Goal: Task Accomplishment & Management: Manage account settings

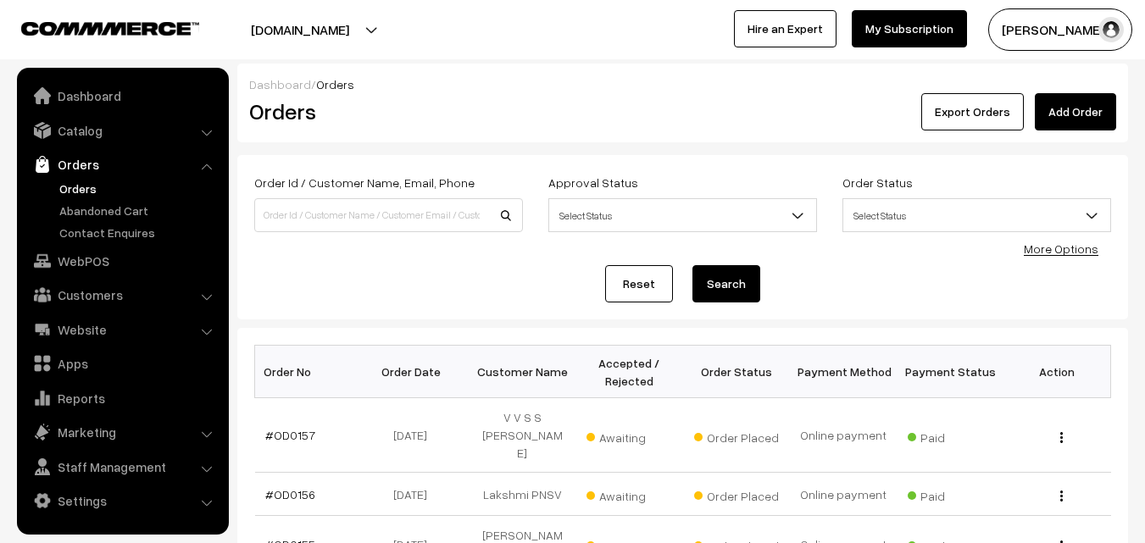
scroll to position [169, 0]
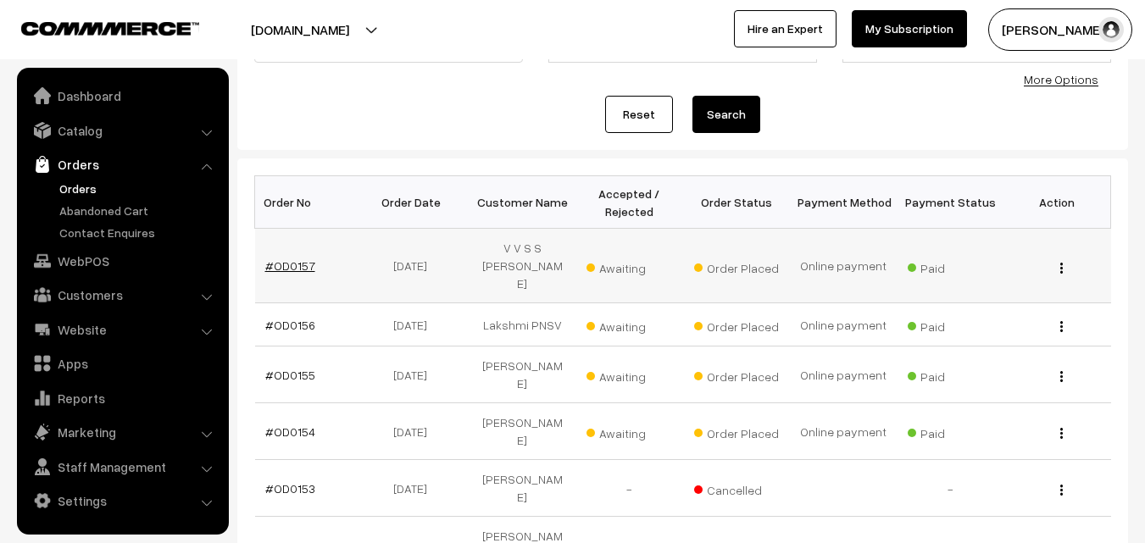
click at [282, 258] on link "#OD0157" at bounding box center [290, 265] width 50 height 14
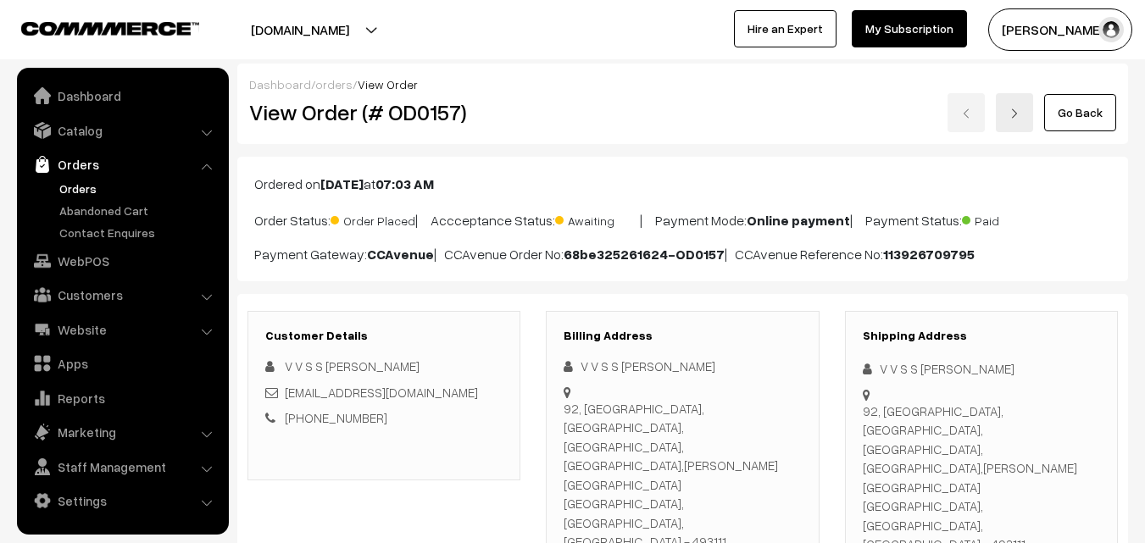
click at [87, 191] on link "Orders" at bounding box center [139, 189] width 168 height 18
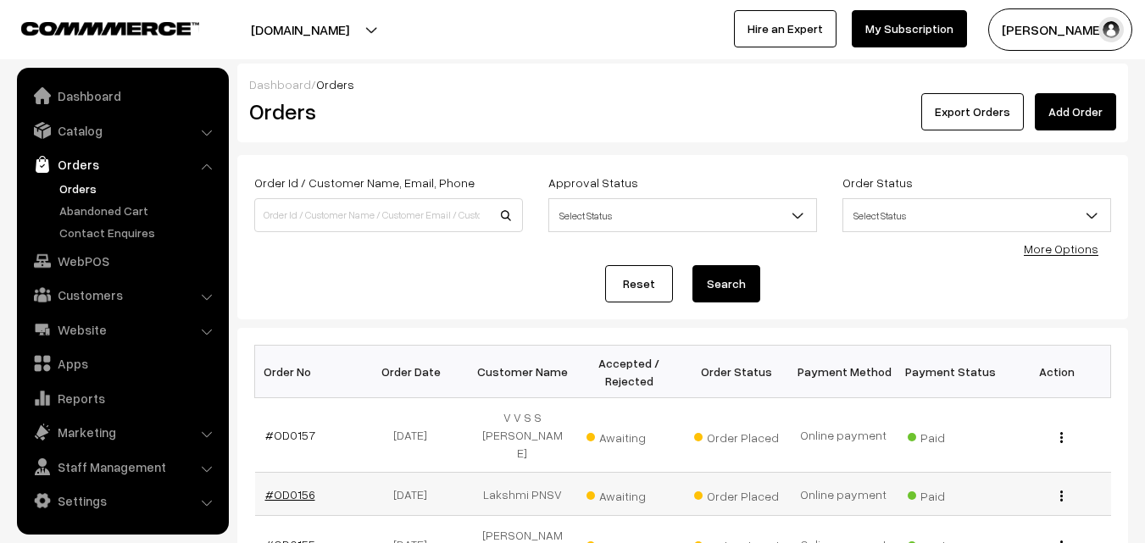
click at [274, 487] on link "#OD0156" at bounding box center [290, 494] width 50 height 14
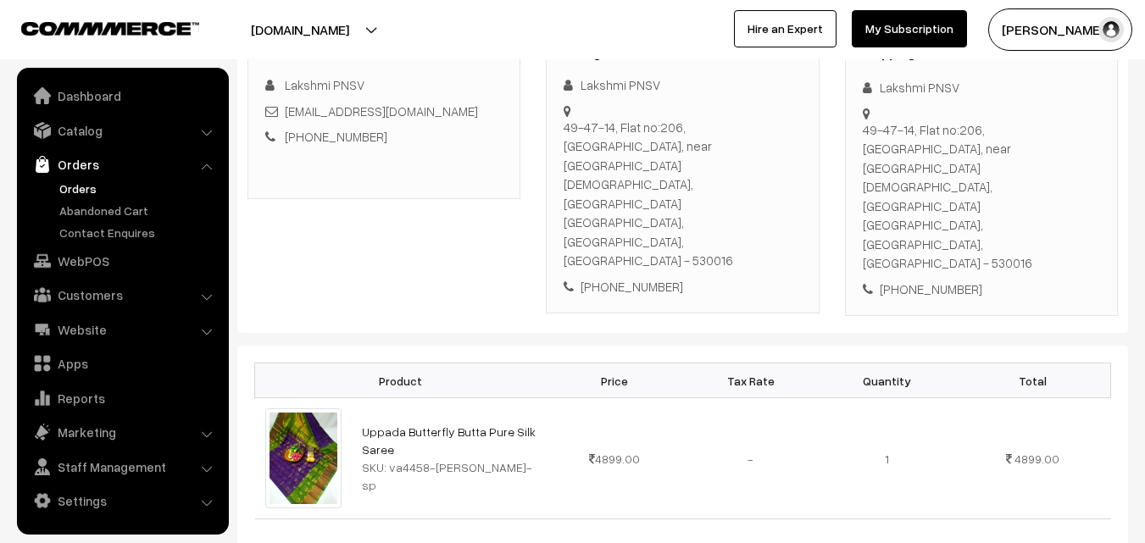
scroll to position [254, 0]
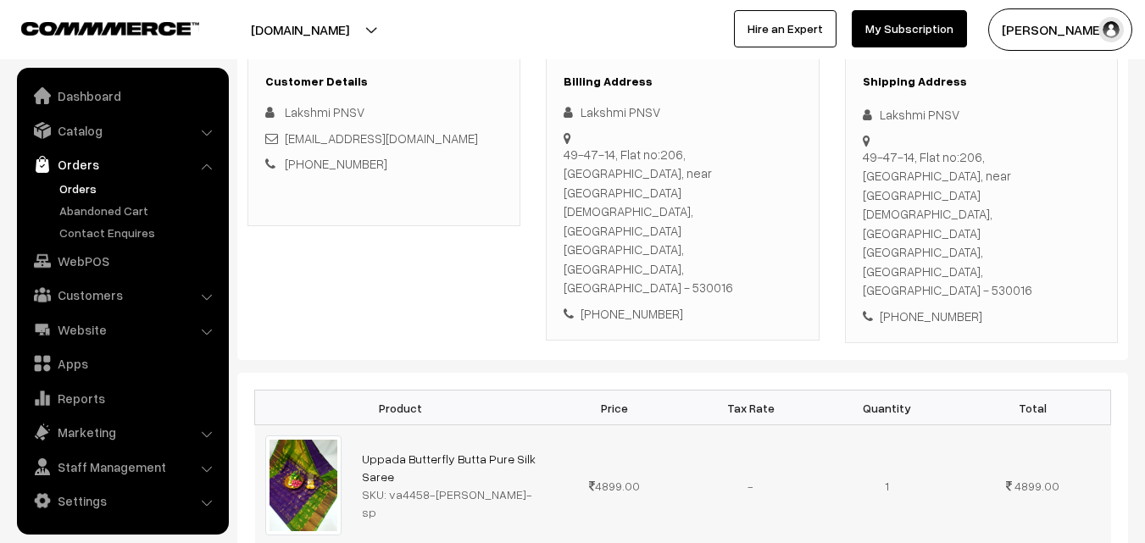
drag, startPoint x: 388, startPoint y: 443, endPoint x: 511, endPoint y: 442, distance: 122.9
click at [511, 486] on div "SKU: va4458-jan-uppada-sp" at bounding box center [449, 504] width 175 height 36
copy div "va4458-jan-uppada-sp"
click at [103, 217] on link "Abandoned Cart" at bounding box center [139, 211] width 168 height 18
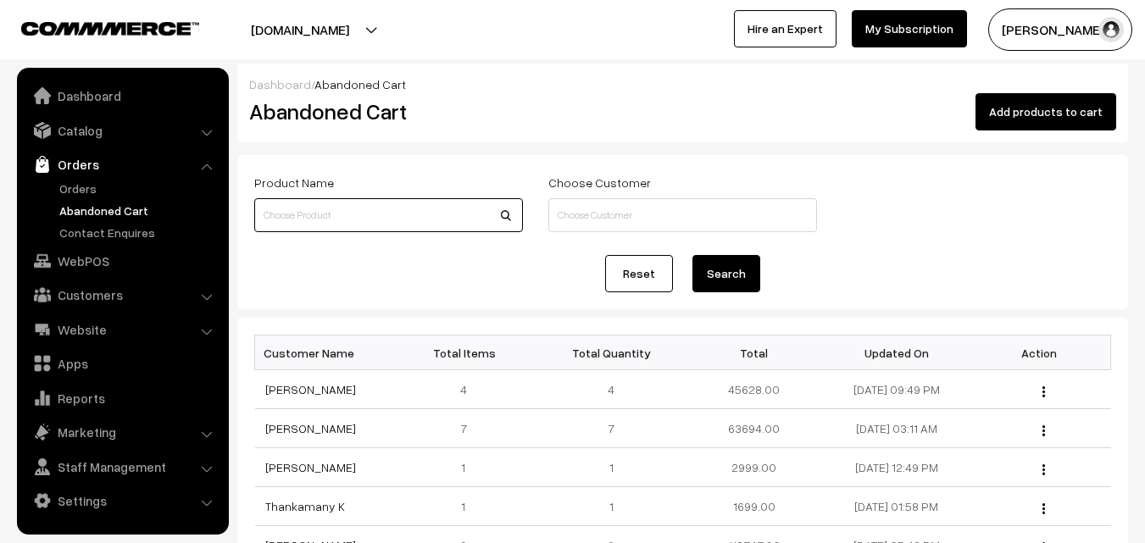
paste input "va4458-[PERSON_NAME]-sp"
type input "va4458-[PERSON_NAME]-sp"
click at [744, 275] on button "Search" at bounding box center [726, 273] width 68 height 37
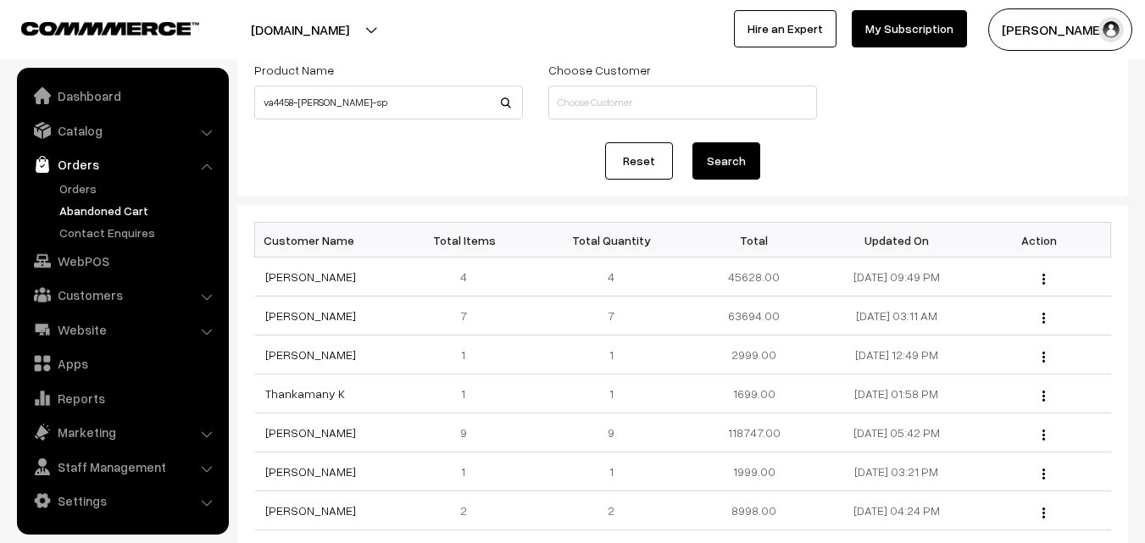
scroll to position [169, 0]
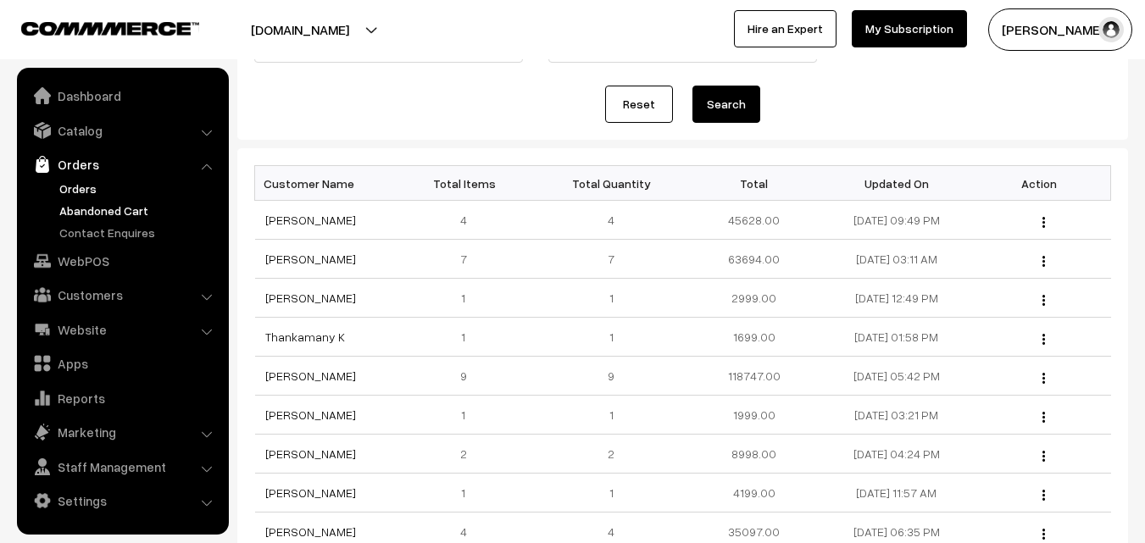
click at [86, 191] on link "Orders" at bounding box center [139, 189] width 168 height 18
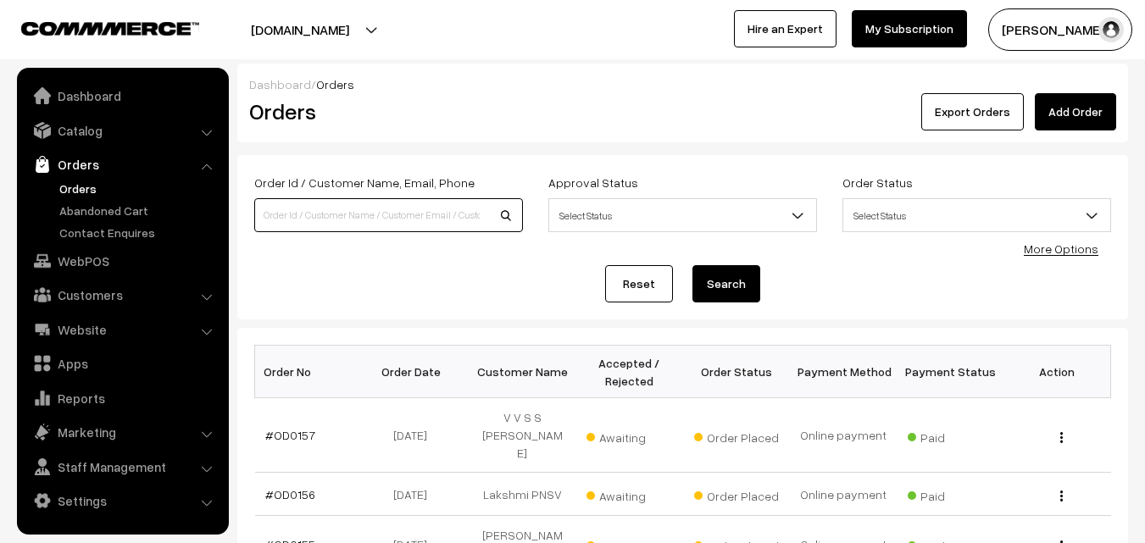
paste input "va4458-[PERSON_NAME]-sp"
type input "va4458-[PERSON_NAME]-sp"
click at [58, 134] on link "Catalog" at bounding box center [122, 130] width 202 height 31
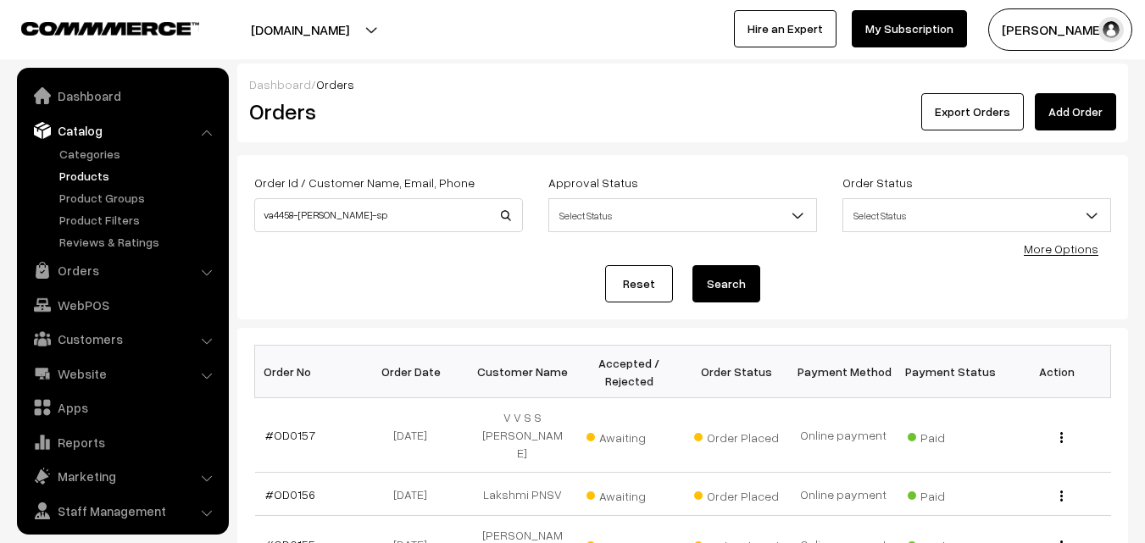
click at [63, 170] on link "Products" at bounding box center [139, 176] width 168 height 18
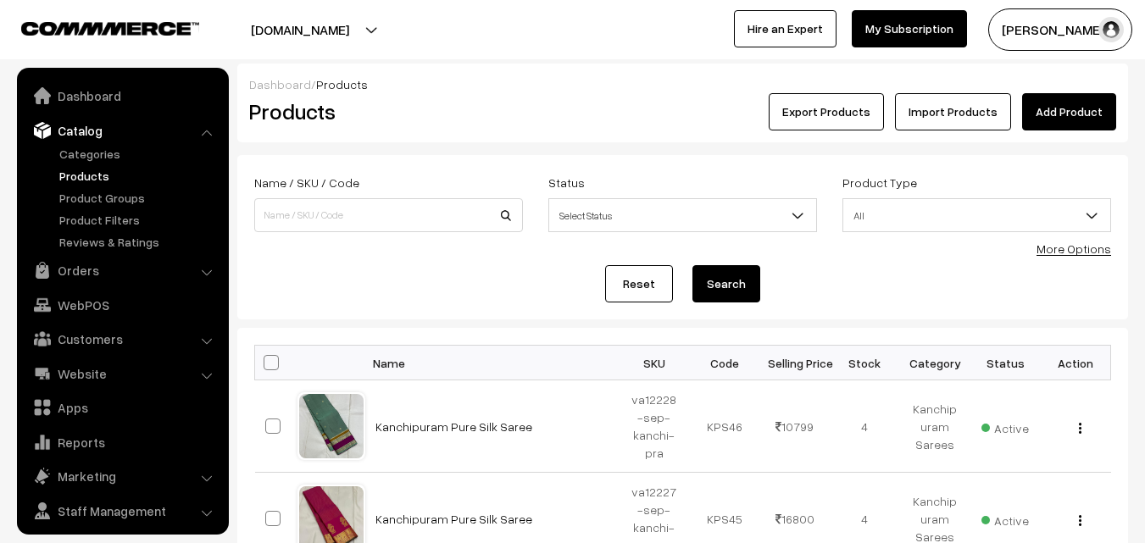
scroll to position [42, 0]
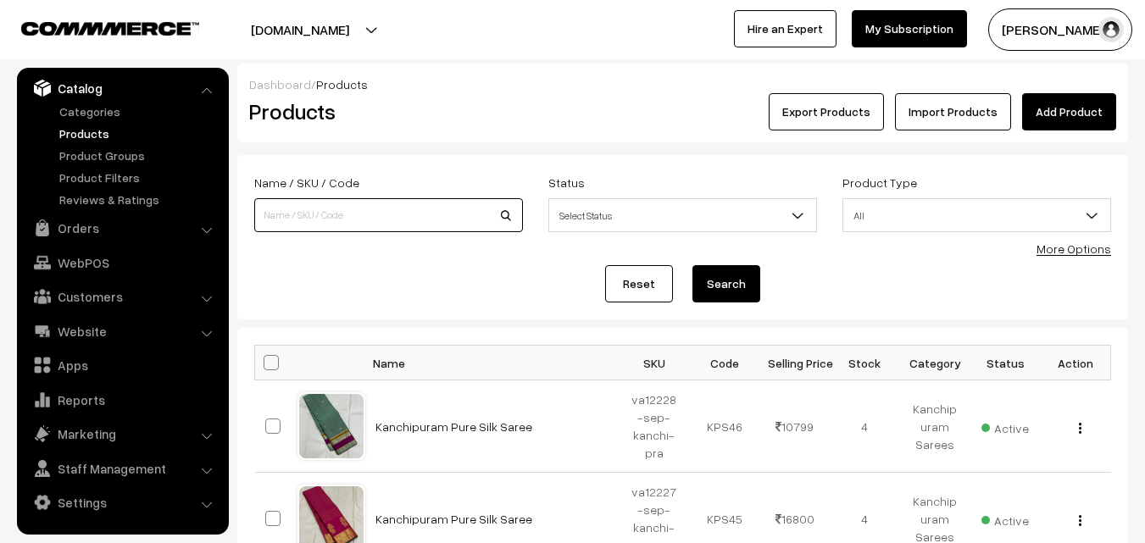
paste input "va4458-jan-uppada-sp"
type input "va4458-jan-uppada-sp"
click at [725, 287] on button "Search" at bounding box center [726, 283] width 68 height 37
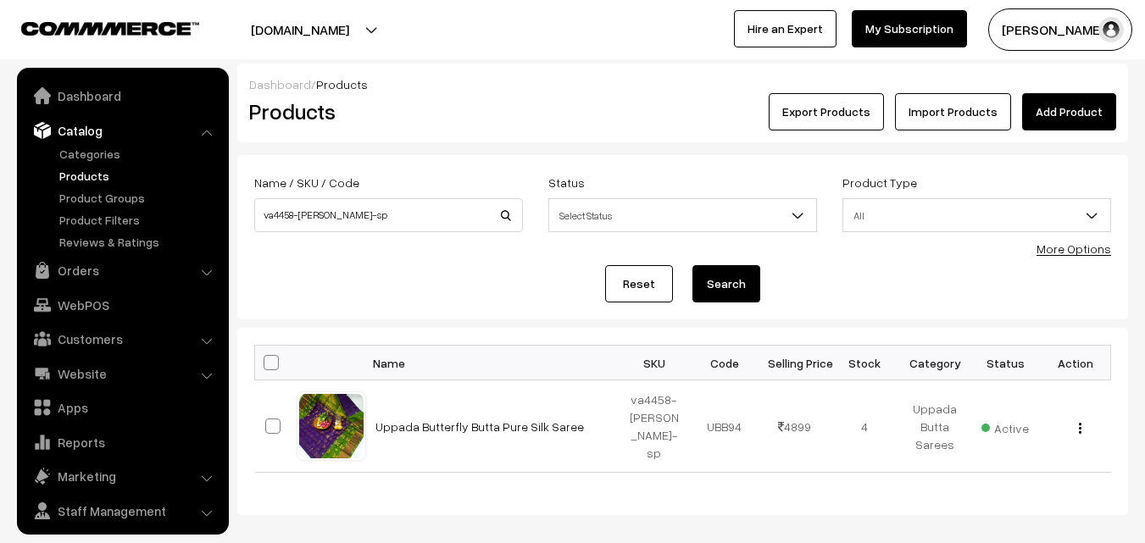
scroll to position [42, 0]
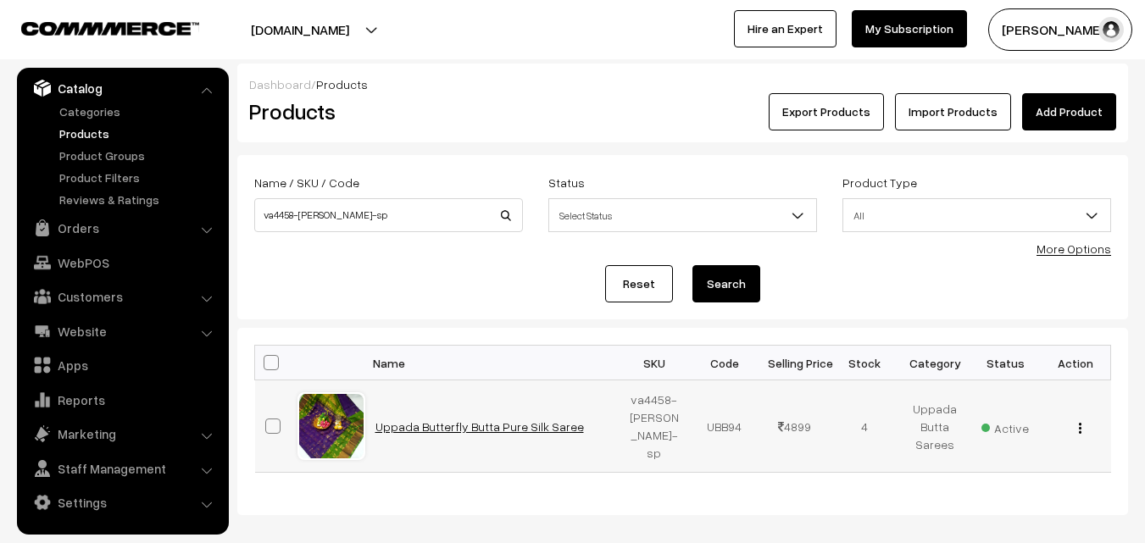
click at [471, 426] on link "Uppada Butterfly Butta Pure Silk Saree" at bounding box center [479, 426] width 208 height 14
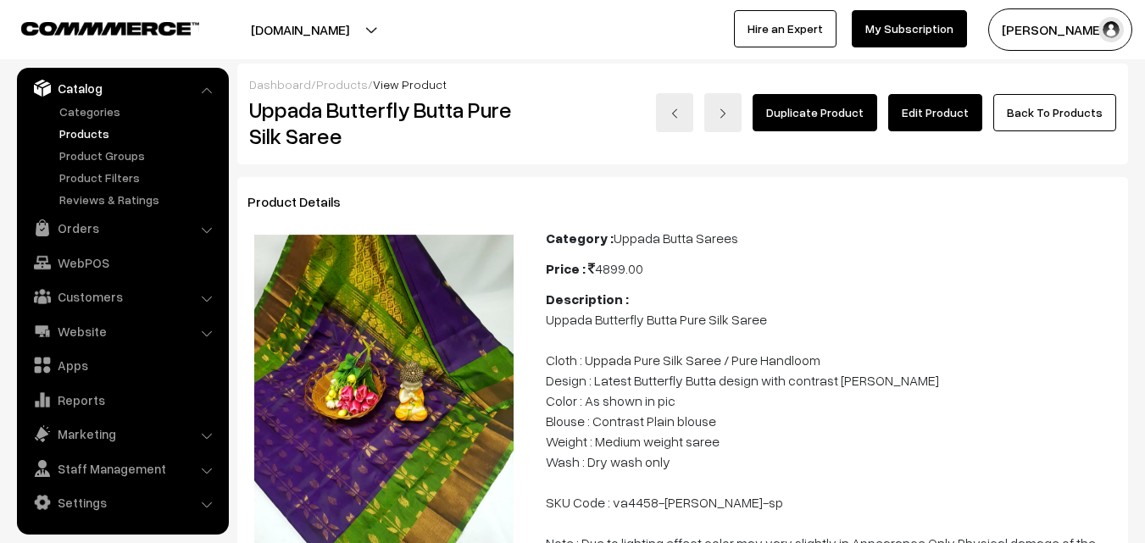
click at [199, 94] on link "Catalog" at bounding box center [122, 88] width 202 height 31
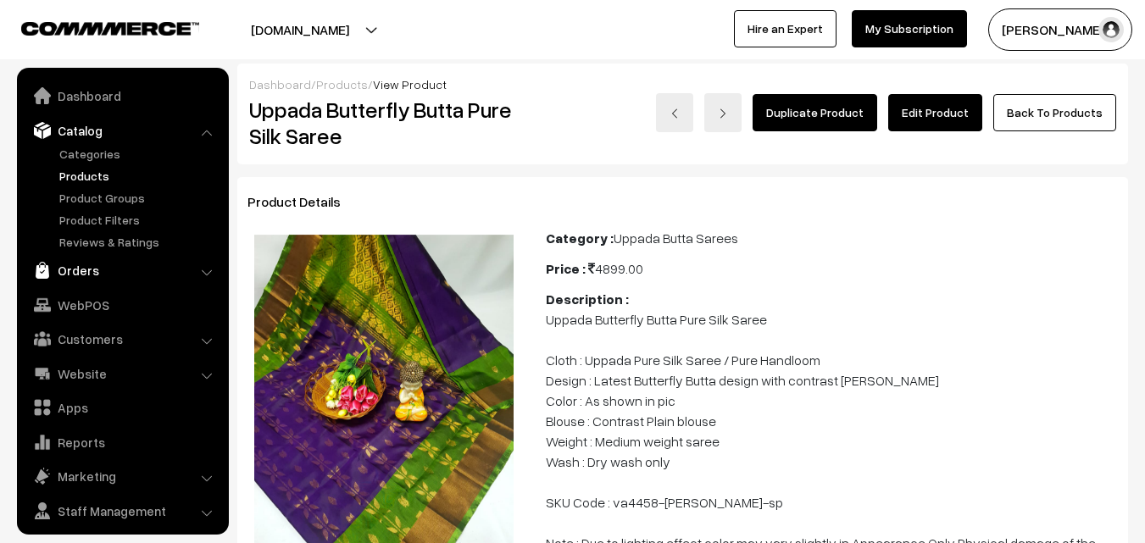
click at [72, 268] on link "Orders" at bounding box center [122, 270] width 202 height 31
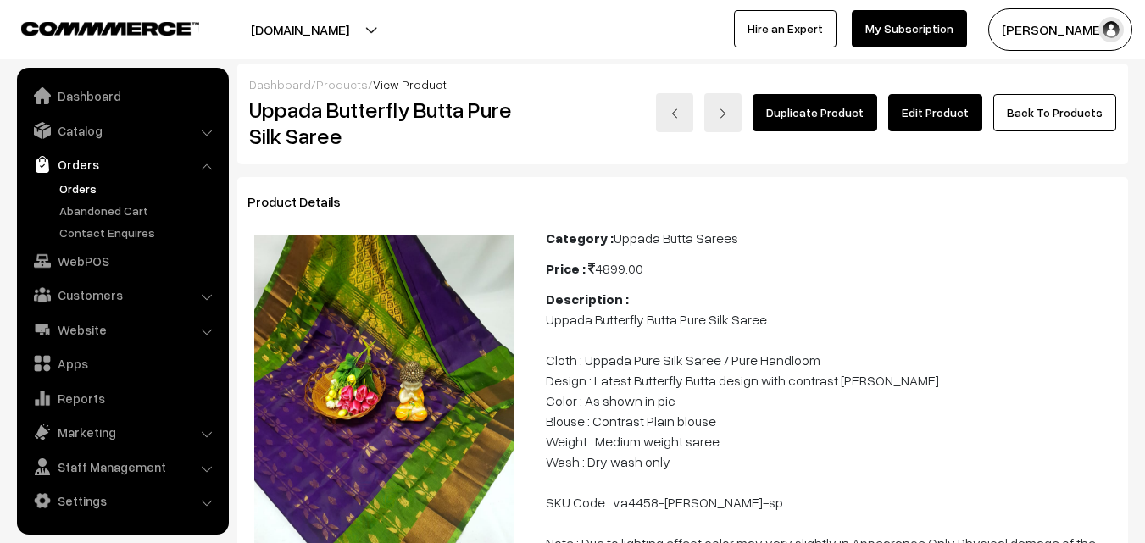
click at [75, 192] on link "Orders" at bounding box center [139, 189] width 168 height 18
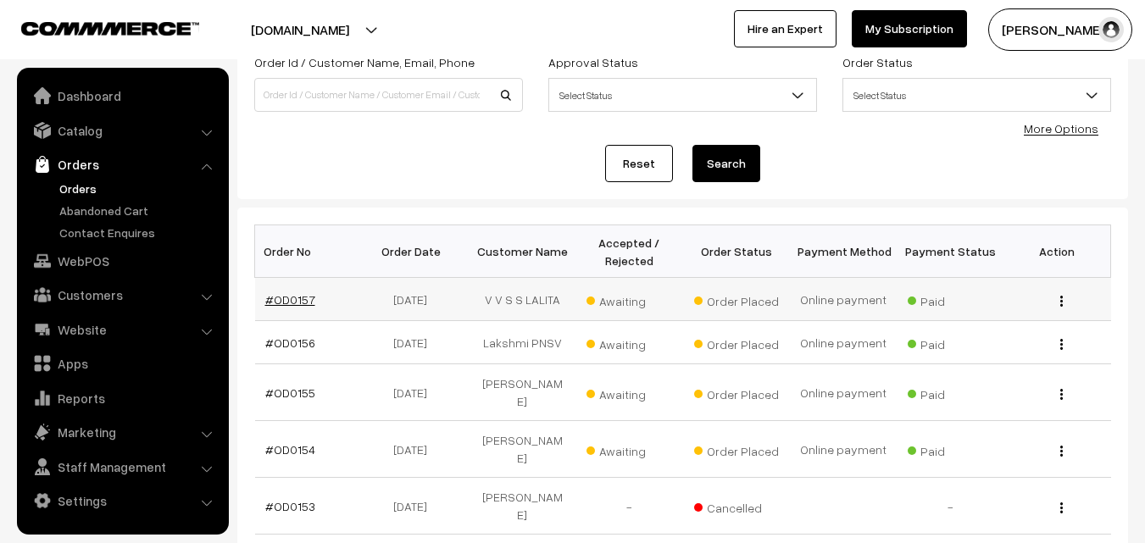
scroll to position [169, 0]
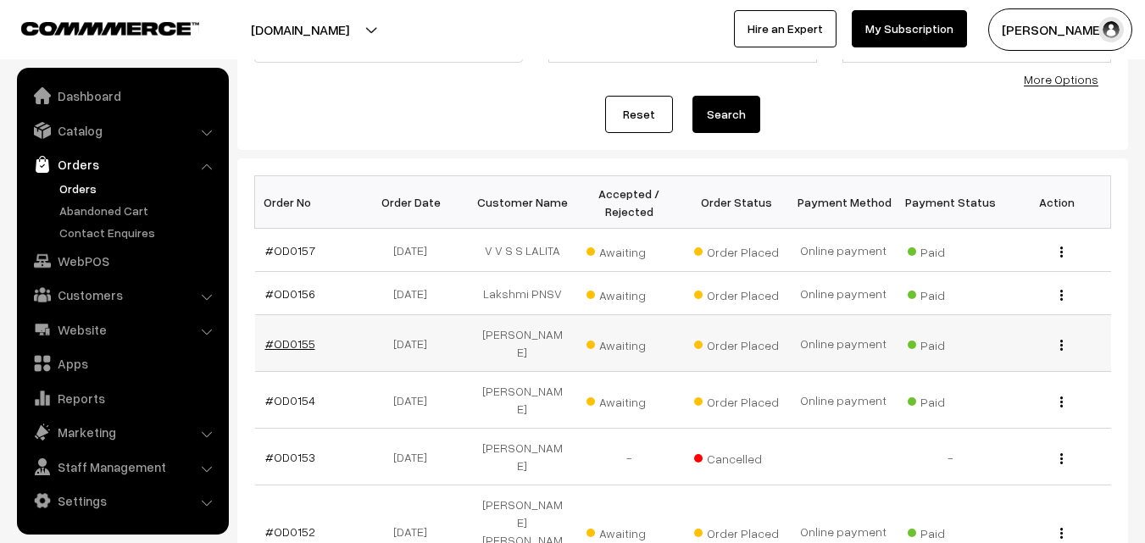
click at [294, 336] on link "#OD0155" at bounding box center [290, 343] width 50 height 14
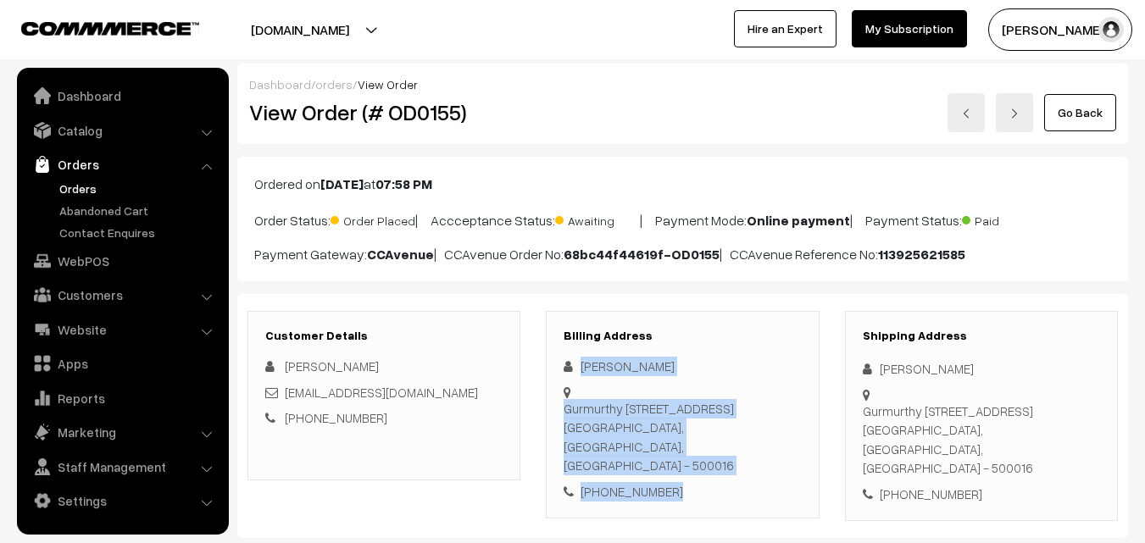
drag, startPoint x: 580, startPoint y: 364, endPoint x: 699, endPoint y: 479, distance: 164.8
click at [699, 479] on div "Rama rani Gurmurthy Colony Road, Suite1/11/213/1 Street no 4 Hyderabad, Telanga…" at bounding box center [682, 429] width 237 height 144
copy div "Rama rani Gurmurthy Colony Road, Suite1/11/213/1 Street no 4 Hyderabad, Telanga…"
click at [101, 213] on link "Abandoned Cart" at bounding box center [139, 211] width 168 height 18
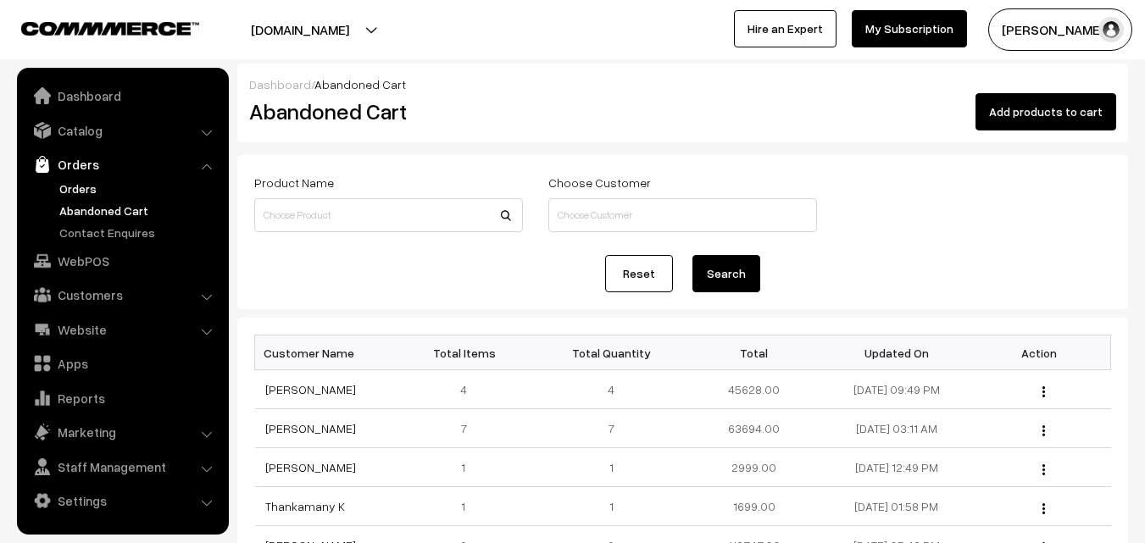
click at [92, 189] on link "Orders" at bounding box center [139, 189] width 168 height 18
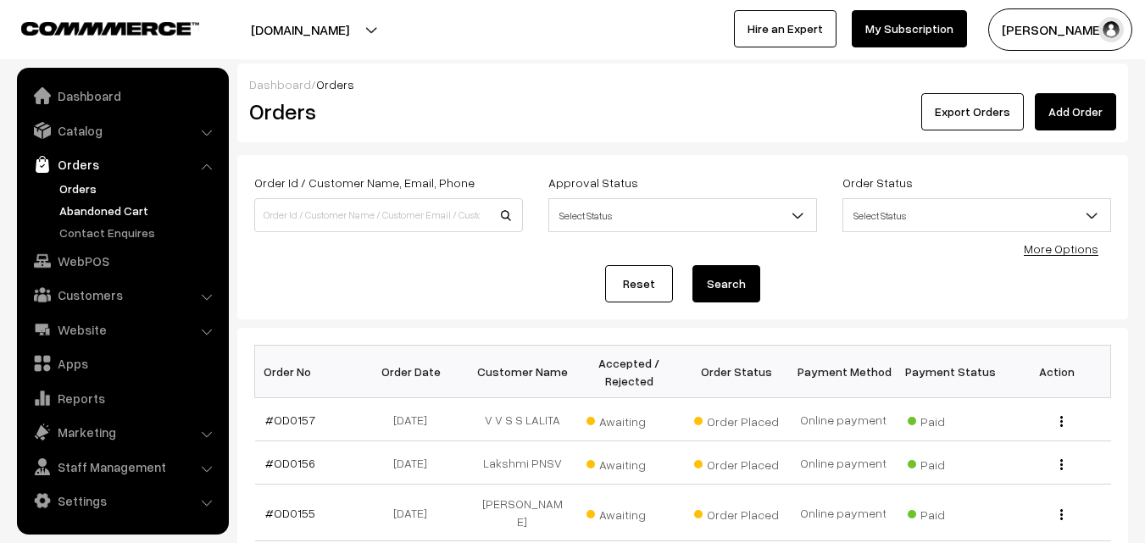
click at [103, 209] on link "Abandoned Cart" at bounding box center [139, 211] width 168 height 18
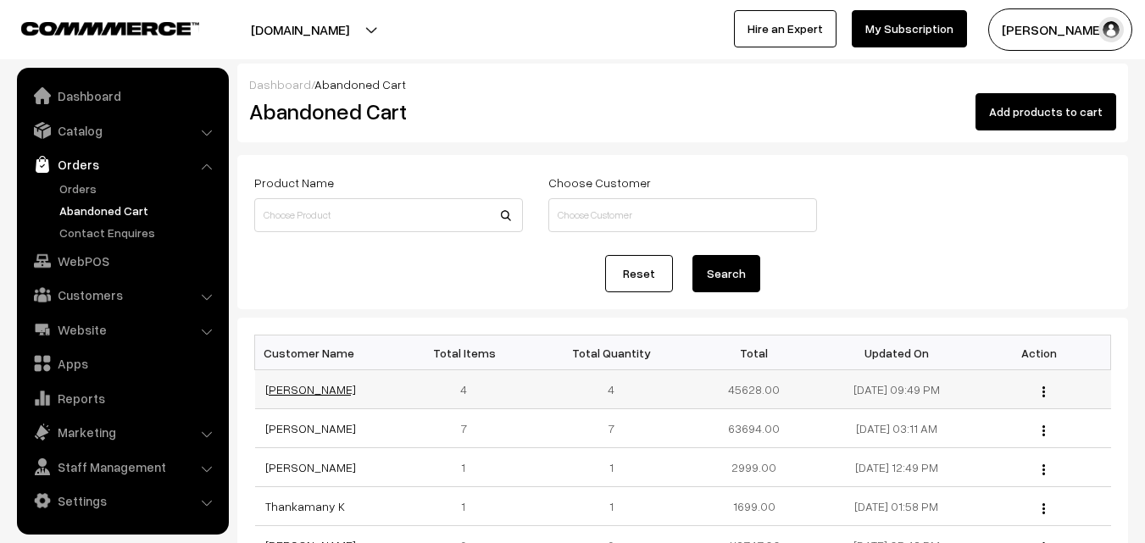
click at [297, 387] on link "[PERSON_NAME]" at bounding box center [310, 389] width 91 height 14
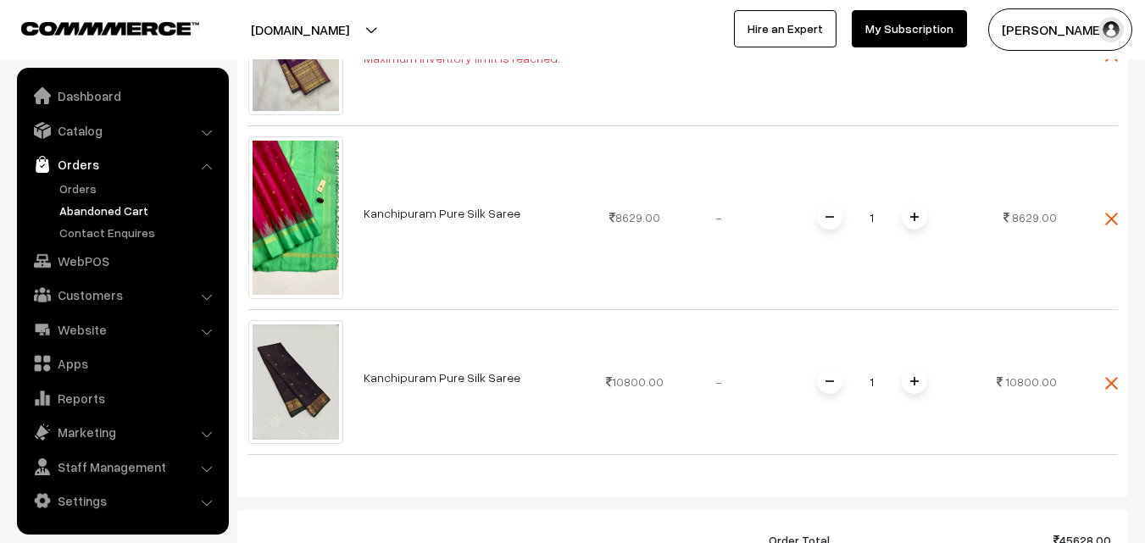
scroll to position [678, 0]
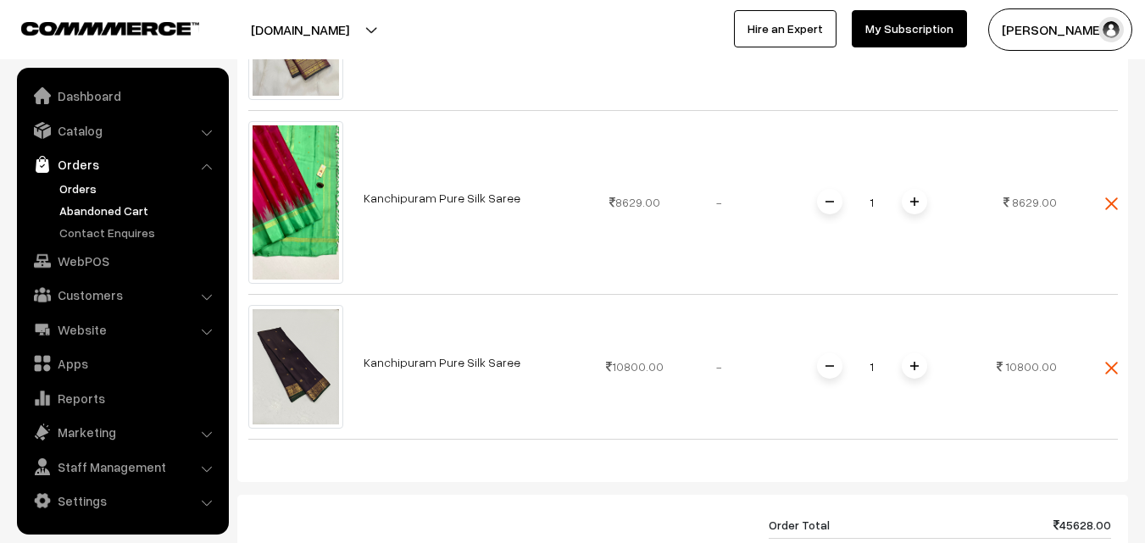
click at [77, 196] on link "Orders" at bounding box center [139, 189] width 168 height 18
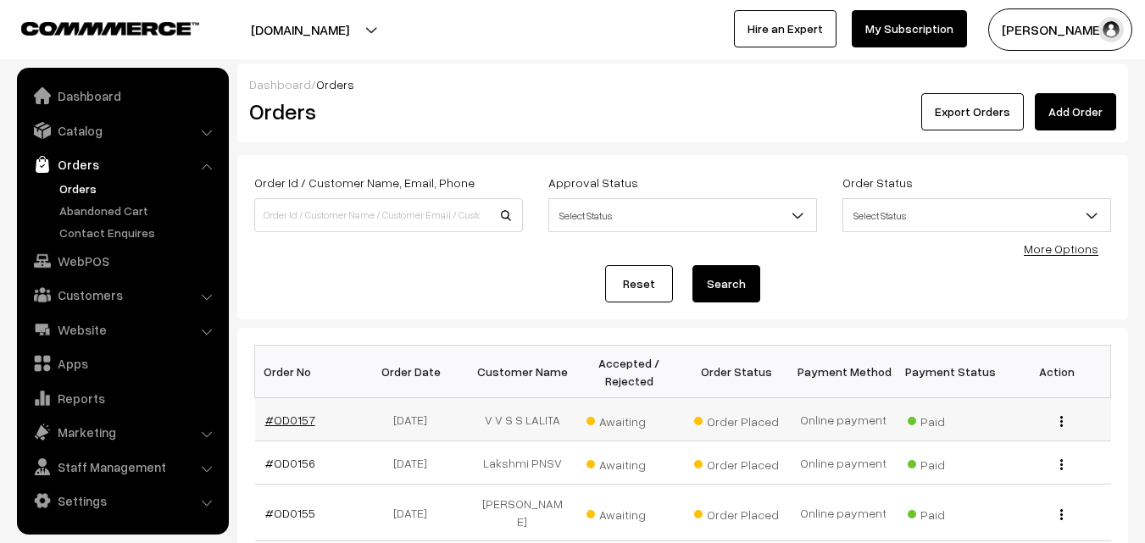
click at [296, 425] on link "#OD0157" at bounding box center [290, 420] width 50 height 14
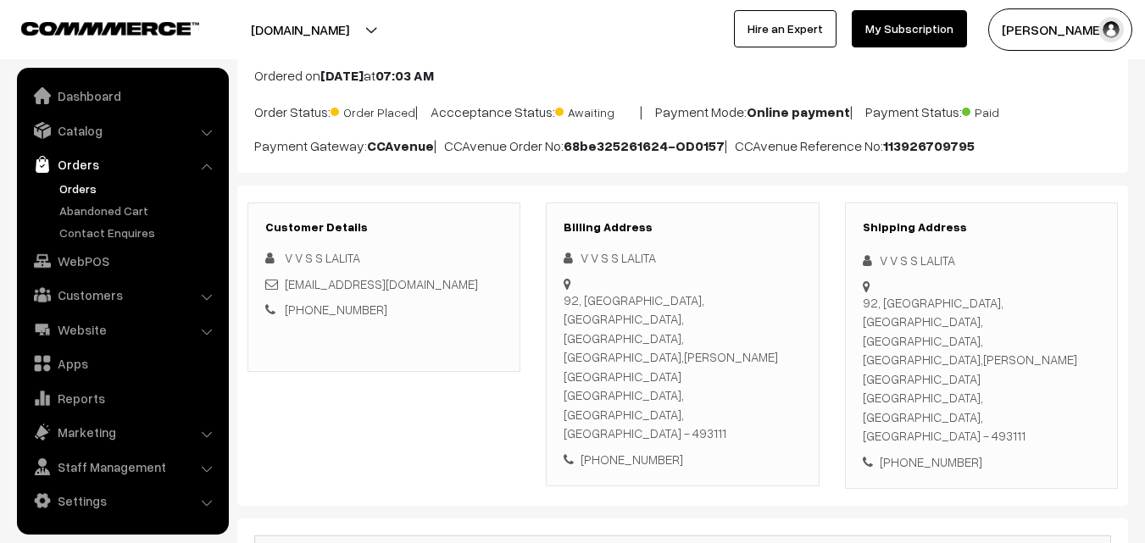
scroll to position [85, 0]
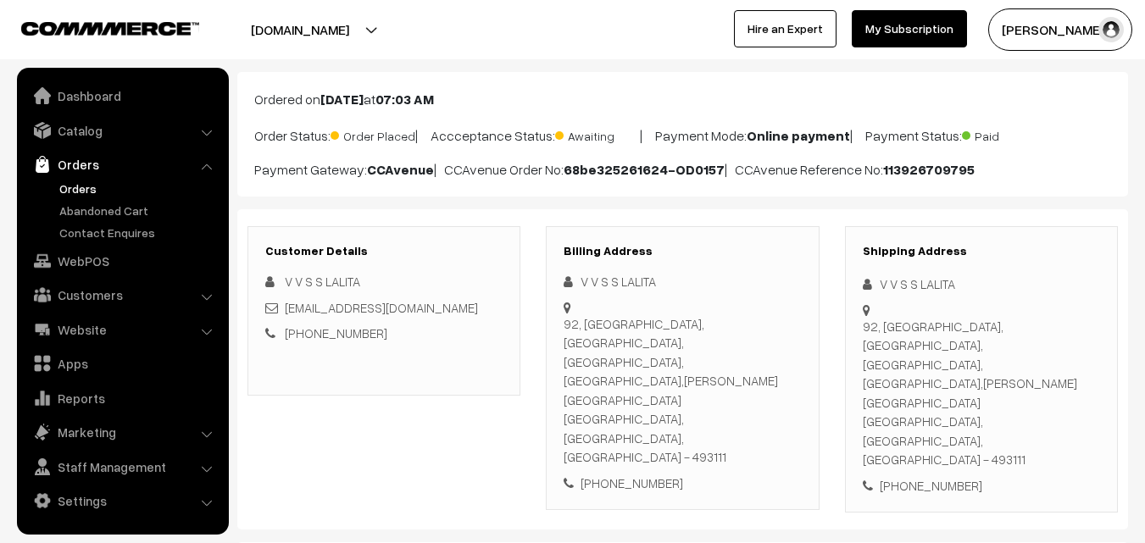
click at [79, 195] on link "Orders" at bounding box center [139, 189] width 168 height 18
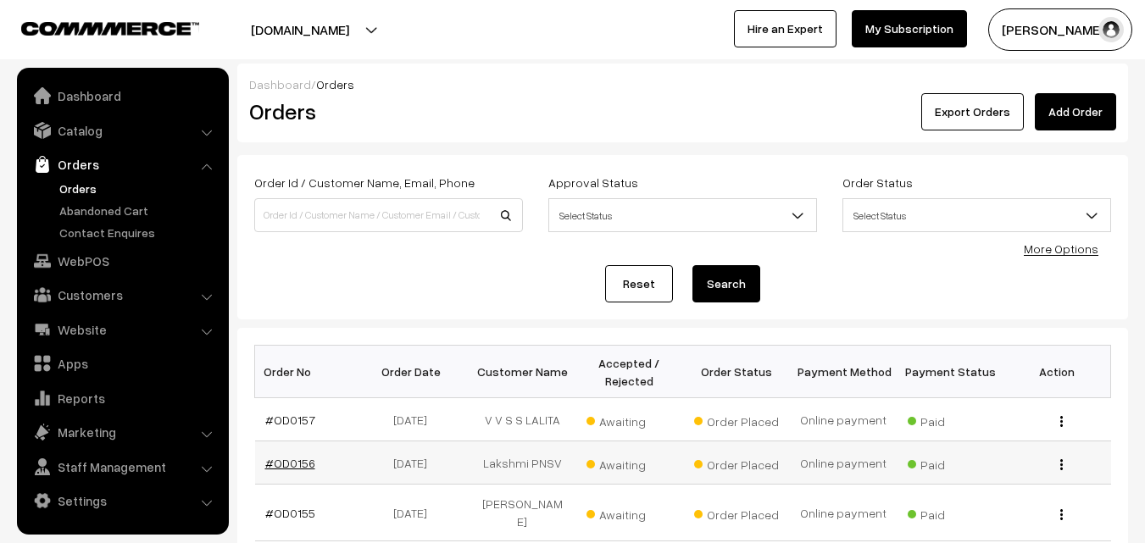
click at [294, 465] on link "#OD0156" at bounding box center [290, 463] width 50 height 14
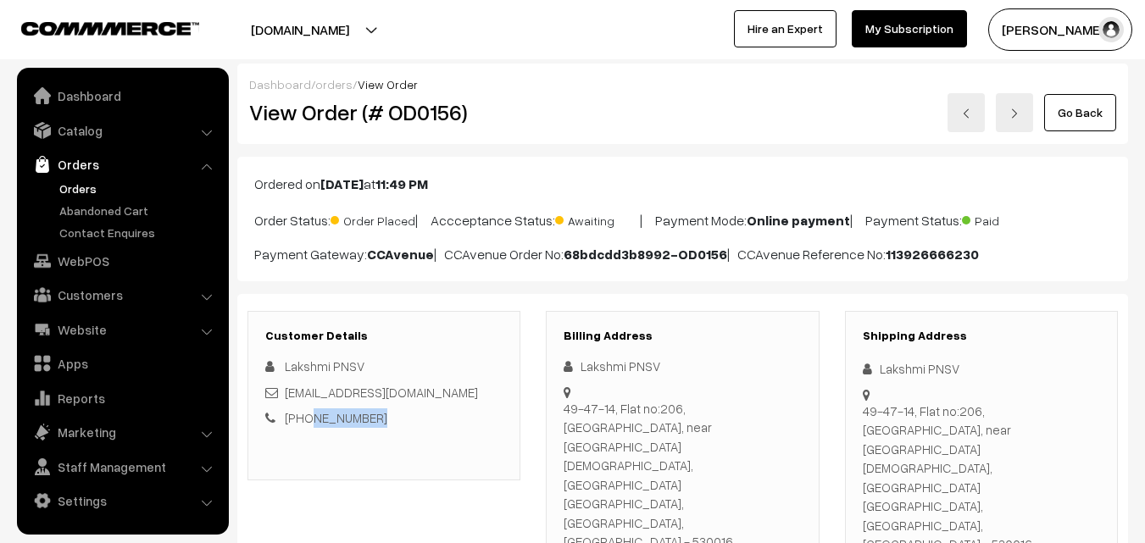
drag, startPoint x: 386, startPoint y: 421, endPoint x: 305, endPoint y: 414, distance: 80.8
click at [305, 414] on div "[PHONE_NUMBER]" at bounding box center [383, 417] width 237 height 19
copy link "8247664735"
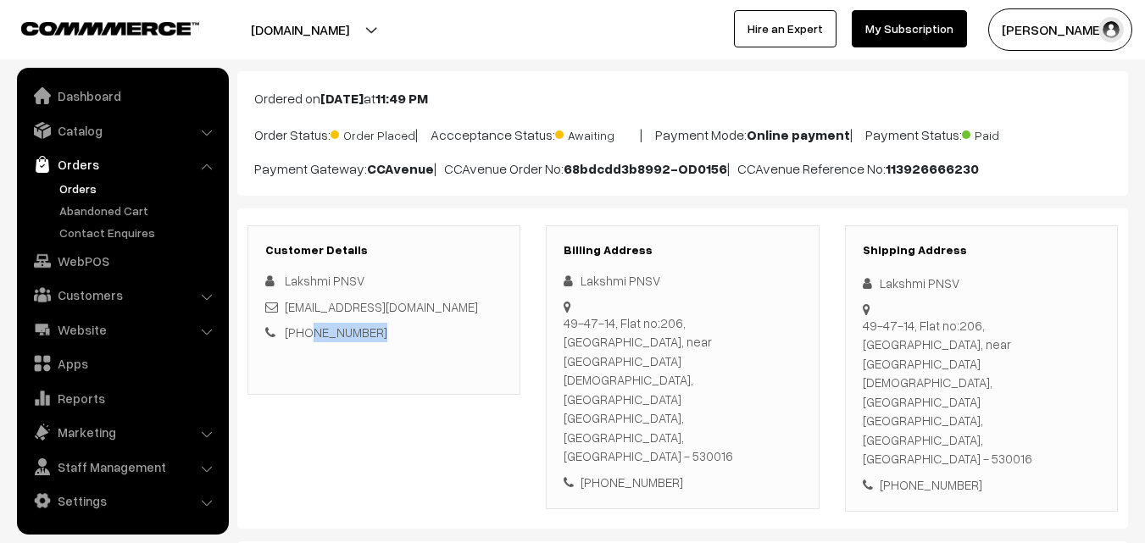
scroll to position [85, 0]
drag, startPoint x: 459, startPoint y: 304, endPoint x: 286, endPoint y: 307, distance: 172.9
click at [286, 307] on div "Ravishanku0812@gmail.com" at bounding box center [383, 307] width 237 height 19
copy link "Ravishanku0812@gmail.com"
click at [84, 189] on link "Orders" at bounding box center [139, 189] width 168 height 18
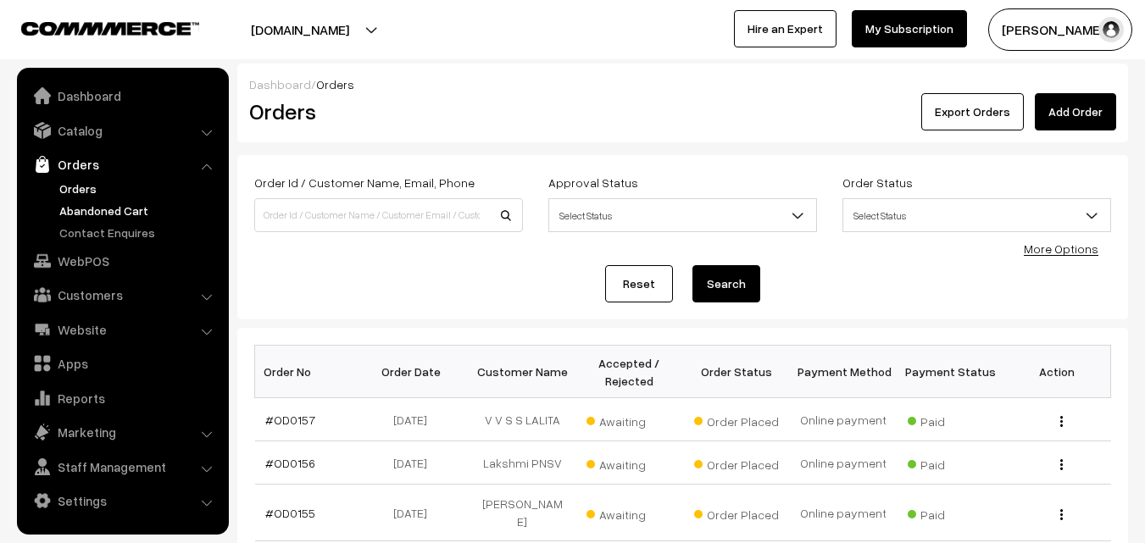
click at [92, 214] on link "Abandoned Cart" at bounding box center [139, 211] width 168 height 18
